Goal: Task Accomplishment & Management: Complete application form

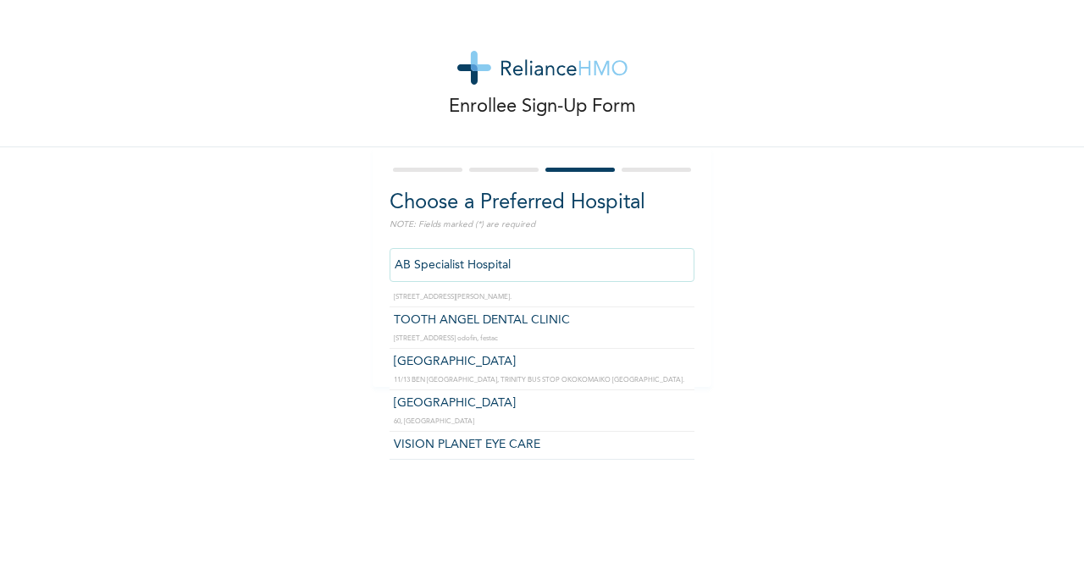
scroll to position [47503, 0]
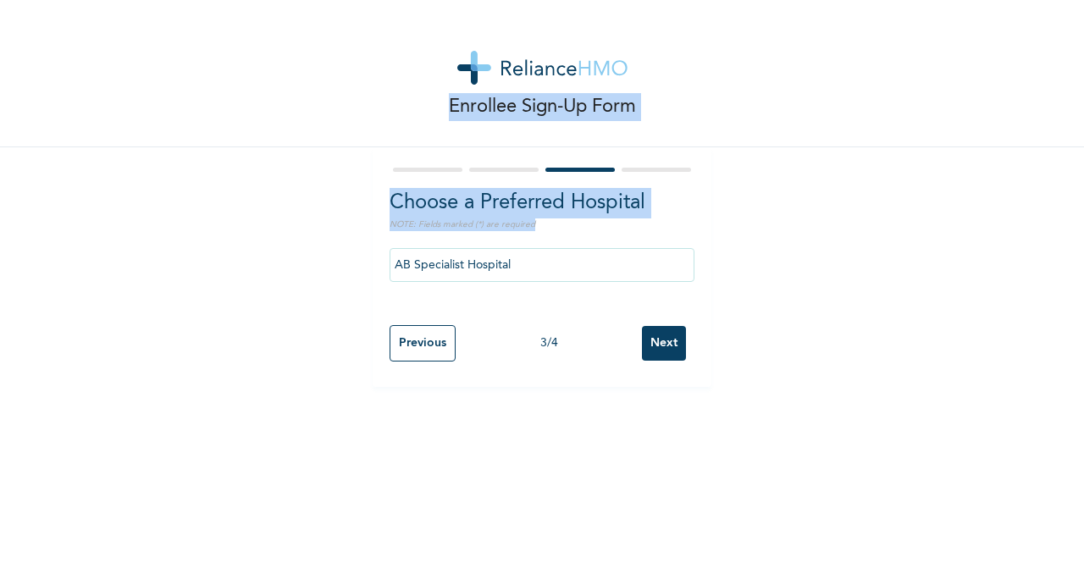
drag, startPoint x: 562, startPoint y: 282, endPoint x: 235, endPoint y: 263, distance: 328.2
click at [235, 263] on div "Enrollee Sign-Up Form Choose a Preferred Hospital NOTE: Fields marked (*) are r…" at bounding box center [542, 193] width 1084 height 387
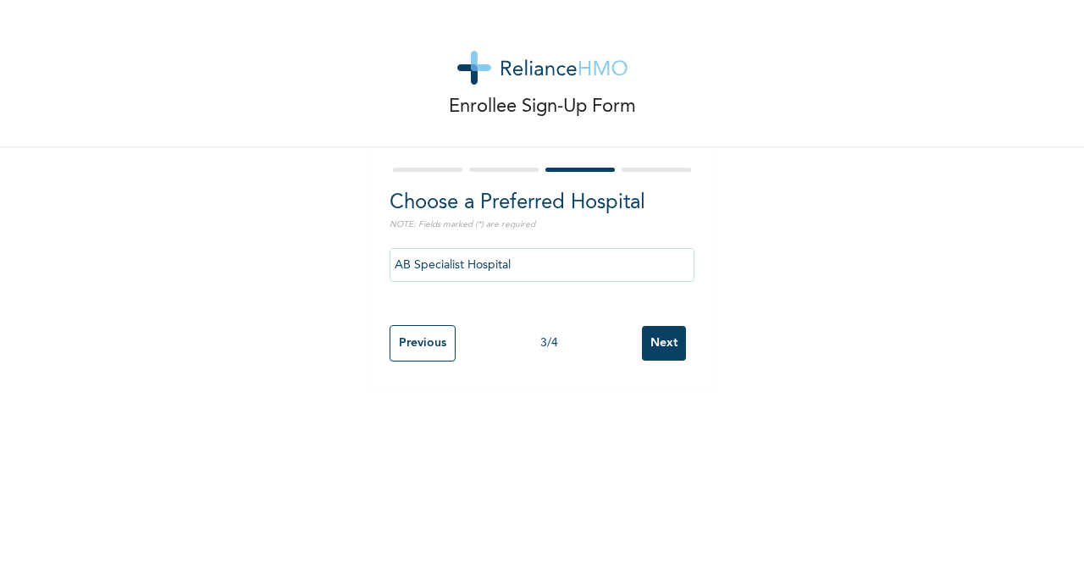
click at [525, 328] on div "Previous 3 / 4 Next" at bounding box center [541, 343] width 305 height 53
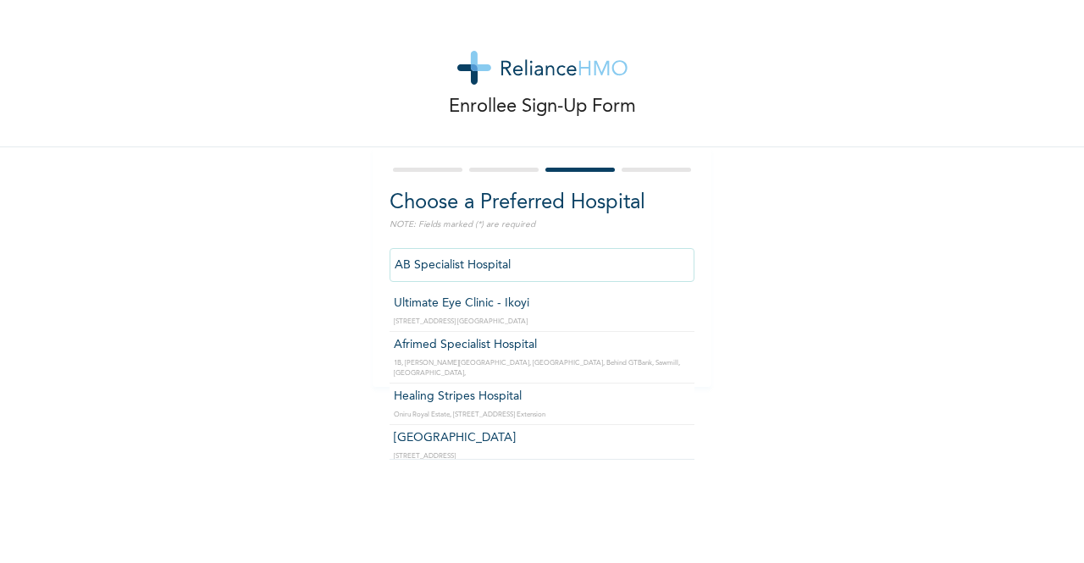
click at [214, 273] on div "Enrollee Sign-Up Form Choose a Preferred Hospital NOTE: Fields marked (*) are r…" at bounding box center [542, 193] width 1084 height 387
click at [892, 389] on div "Enrollee Sign-Up Form Choose a Preferred Hospital NOTE: Fields marked (*) are r…" at bounding box center [542, 281] width 1084 height 563
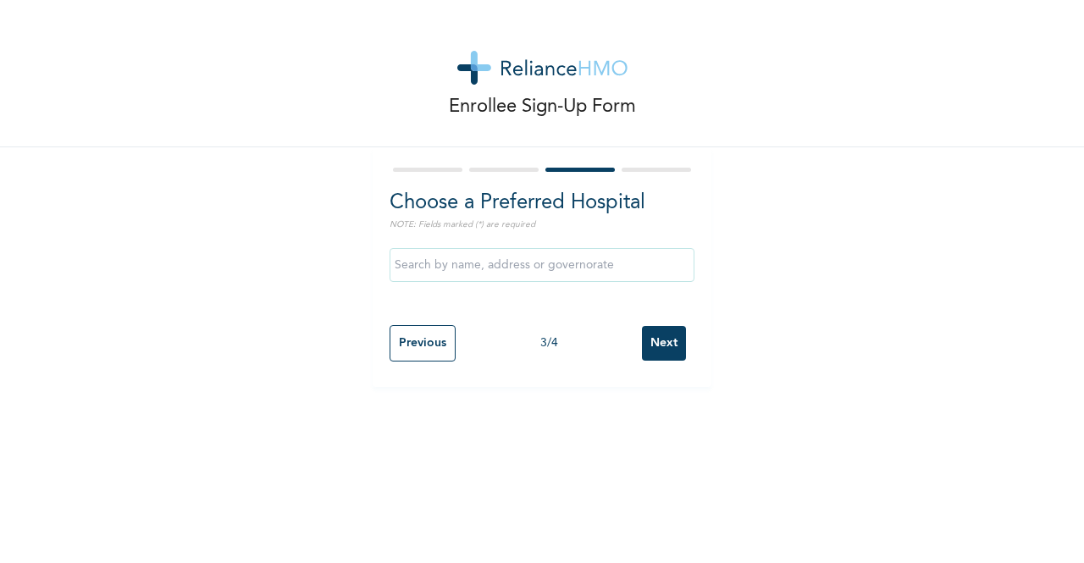
click at [411, 352] on input "Previous" at bounding box center [422, 343] width 66 height 36
select select "25"
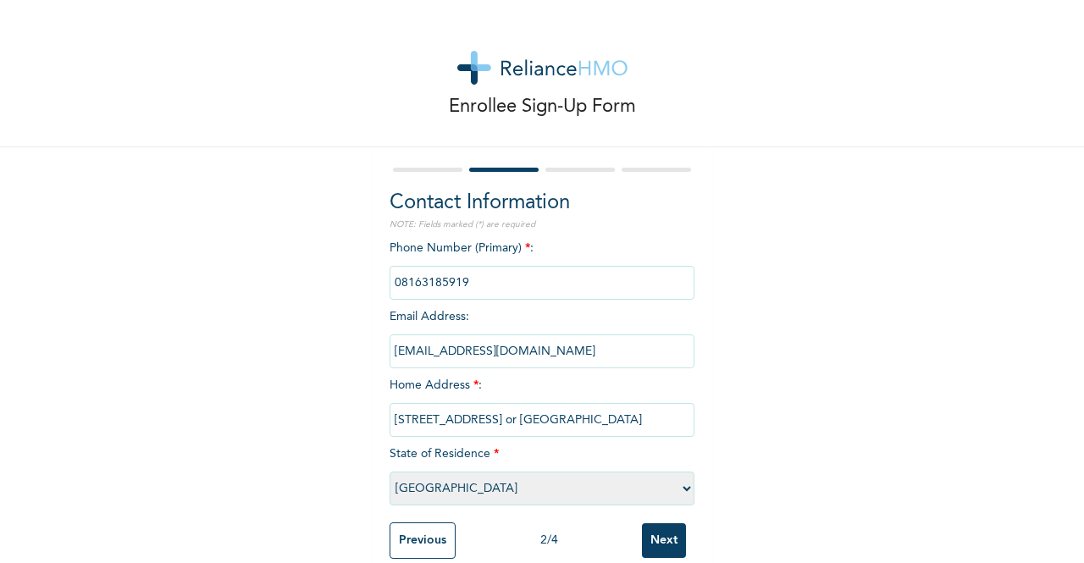
click at [658, 541] on input "Next" at bounding box center [664, 540] width 44 height 35
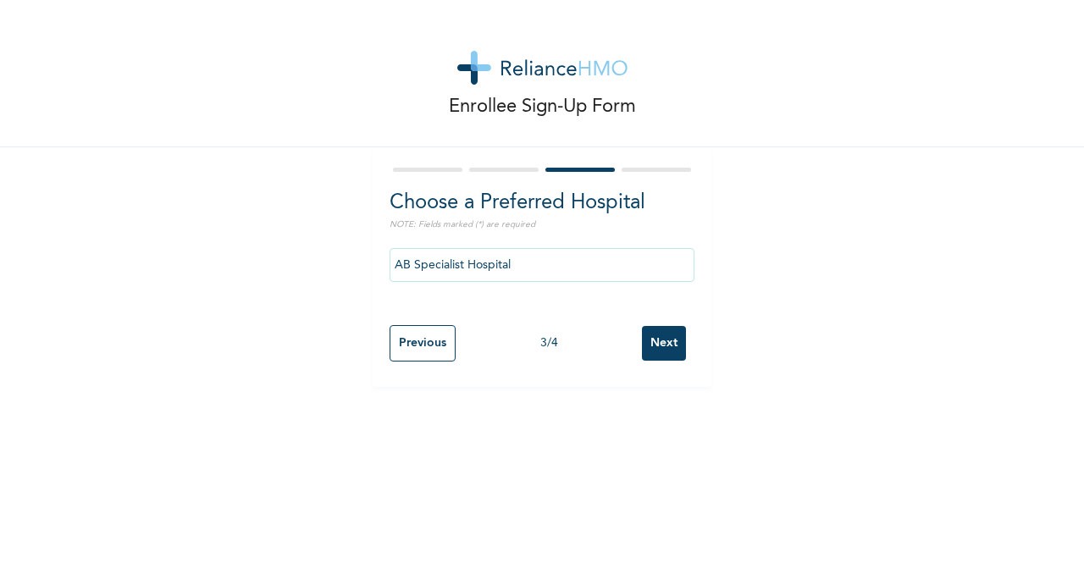
click at [552, 262] on input "AB Specialist Hospital" at bounding box center [541, 265] width 305 height 34
type input "A"
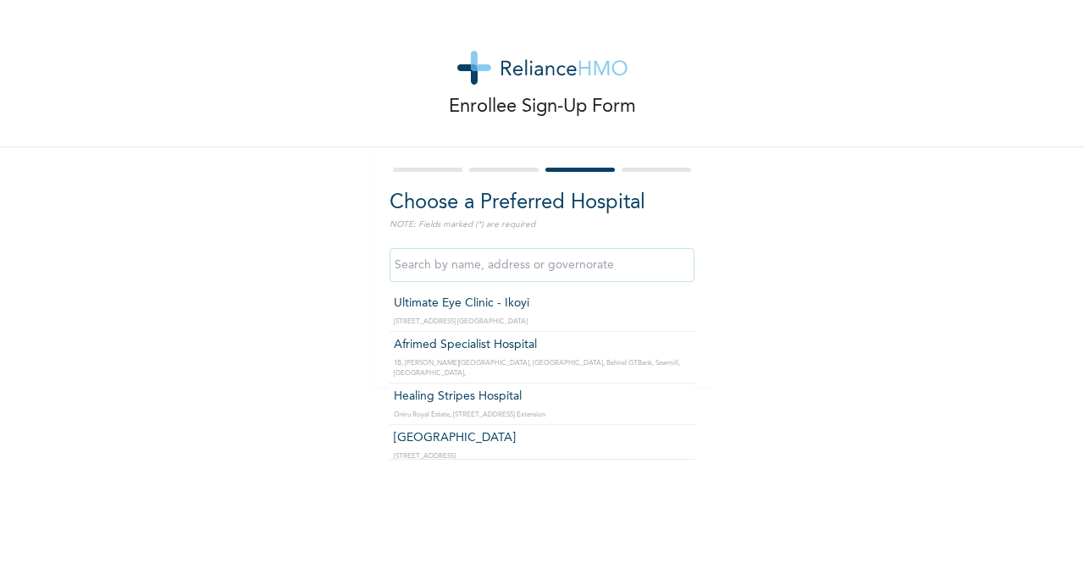
click at [934, 317] on div "Enrollee Sign-Up Form Choose a Preferred Hospital NOTE: Fields marked (*) are r…" at bounding box center [542, 193] width 1084 height 387
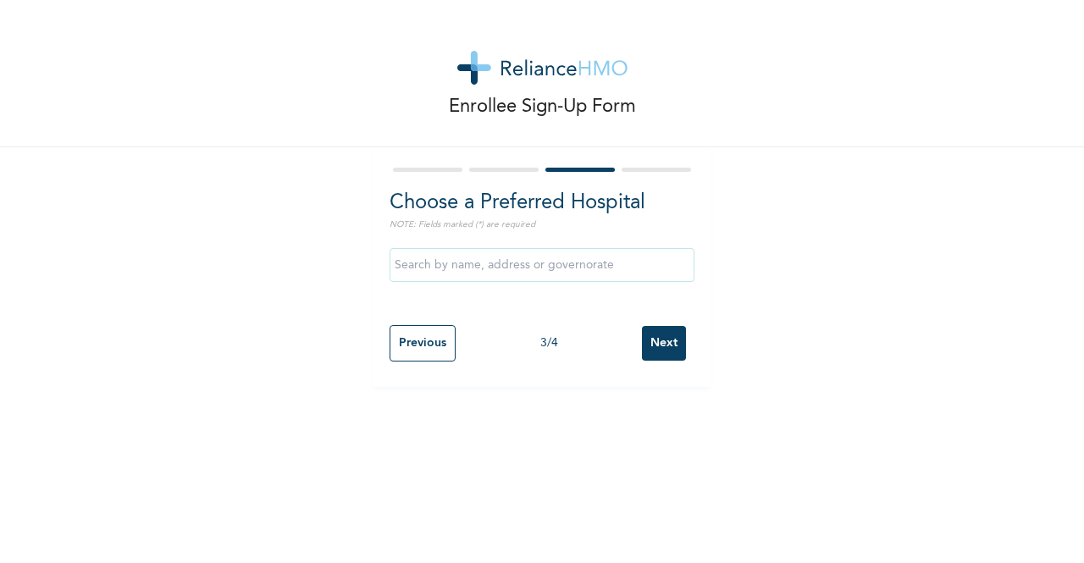
click at [660, 264] on input "text" at bounding box center [541, 265] width 305 height 34
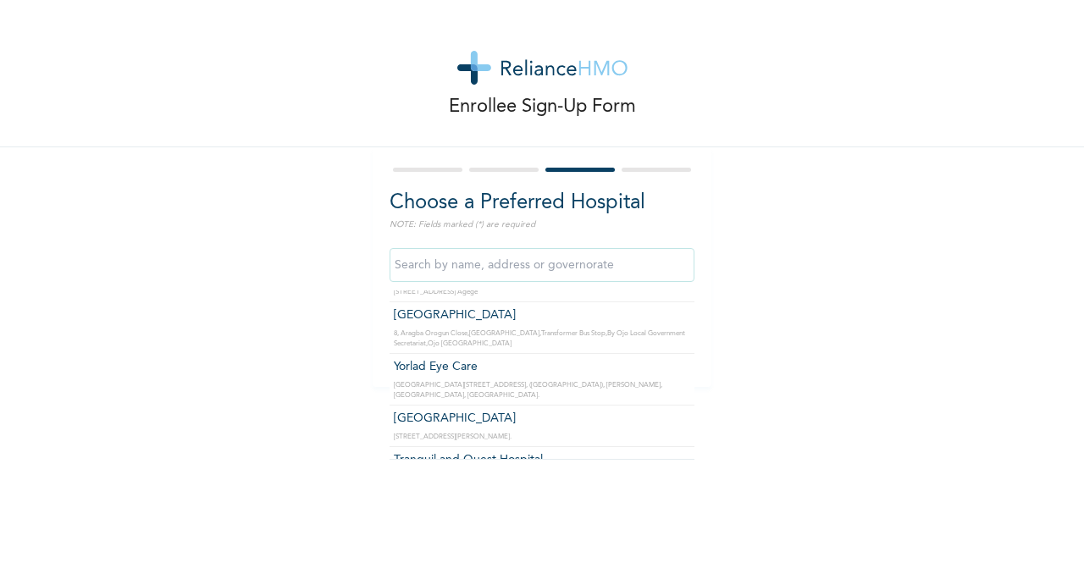
scroll to position [45102, 0]
